Goal: Task Accomplishment & Management: Complete application form

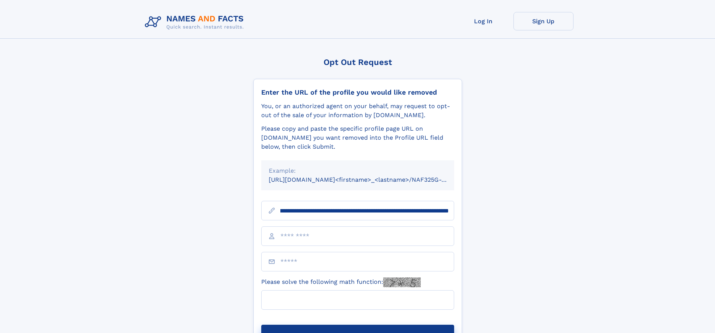
scroll to position [0, 92]
type input "**********"
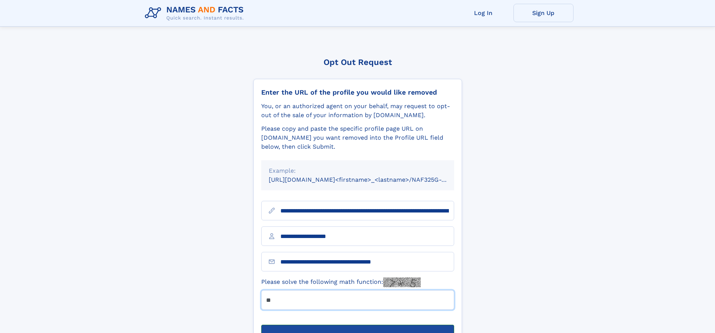
type input "**"
click at [357, 325] on button "Submit Opt Out Request" at bounding box center [357, 337] width 193 height 24
